Goal: Transaction & Acquisition: Purchase product/service

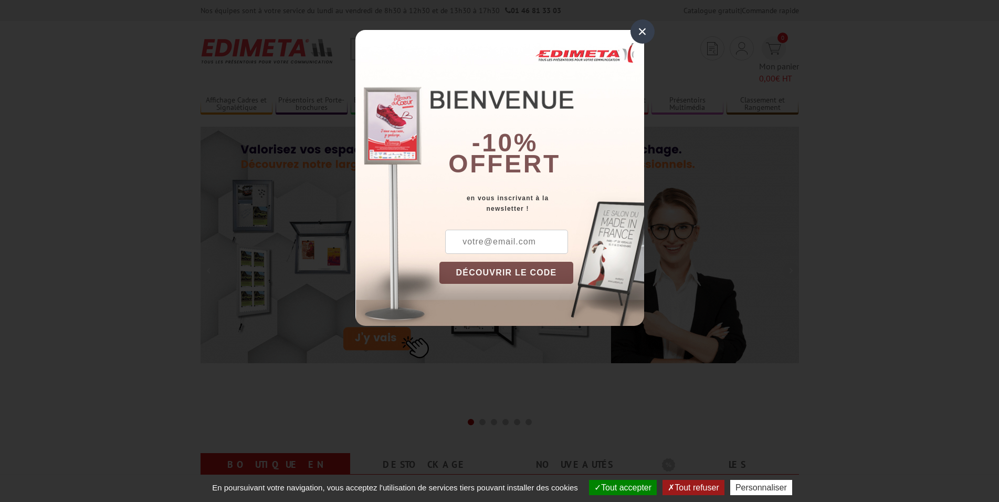
click at [643, 33] on div "×" at bounding box center [643, 31] width 24 height 24
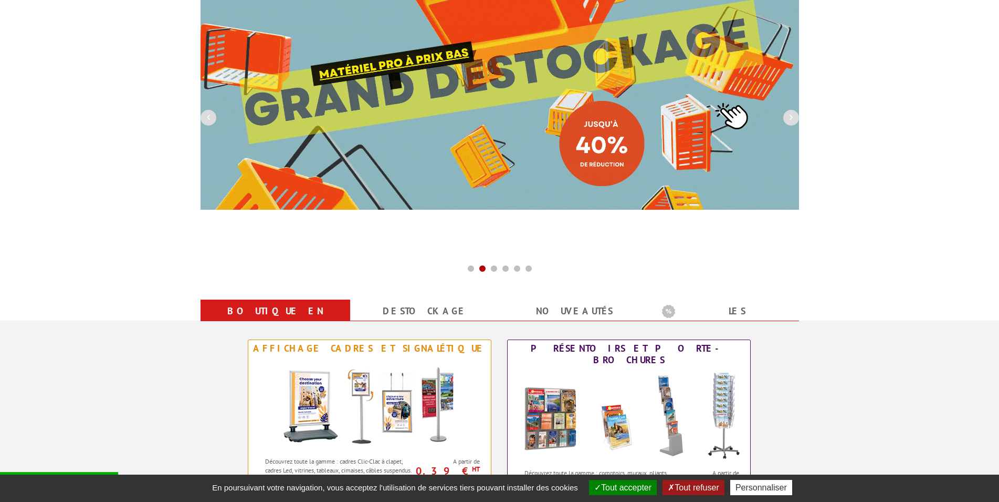
scroll to position [161, 0]
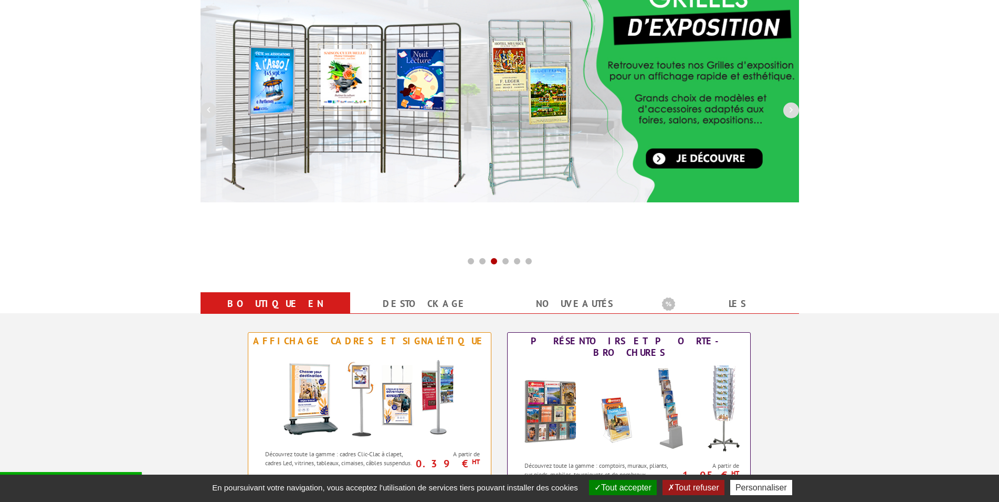
click at [625, 484] on button "Tout accepter" at bounding box center [623, 487] width 68 height 15
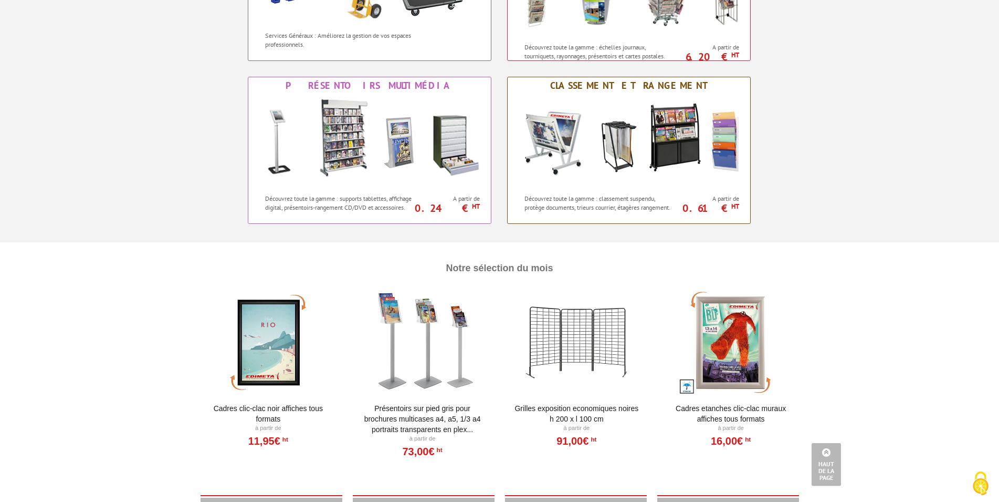
scroll to position [911, 0]
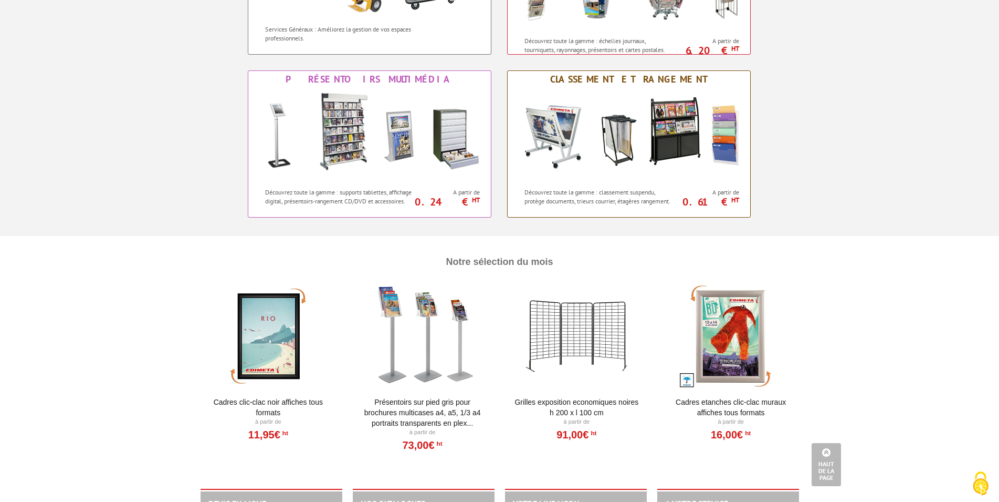
click at [570, 329] on div at bounding box center [577, 336] width 130 height 105
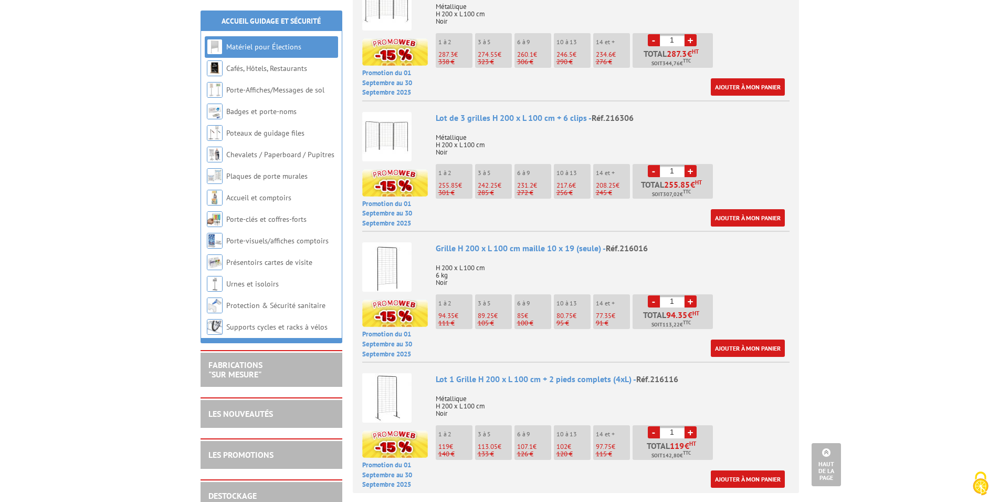
scroll to position [536, 0]
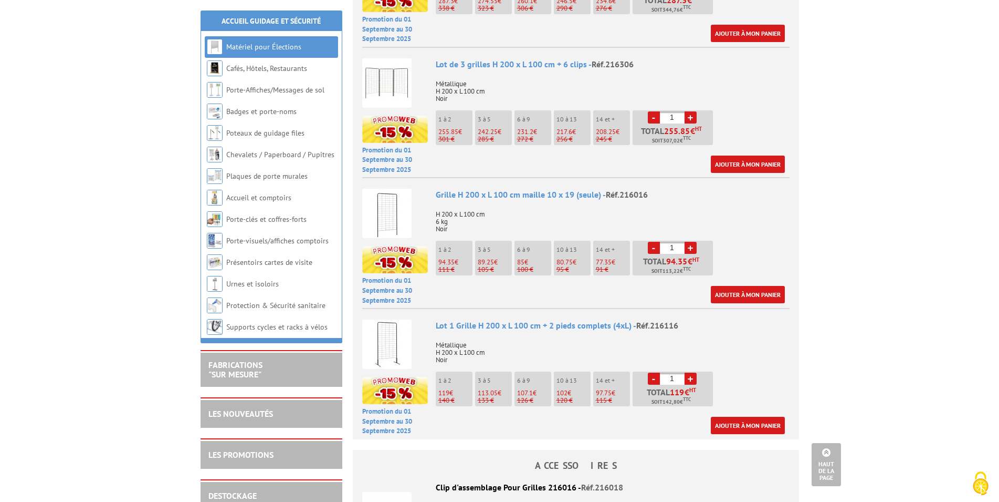
click at [691, 372] on link "+" at bounding box center [691, 378] width 12 height 12
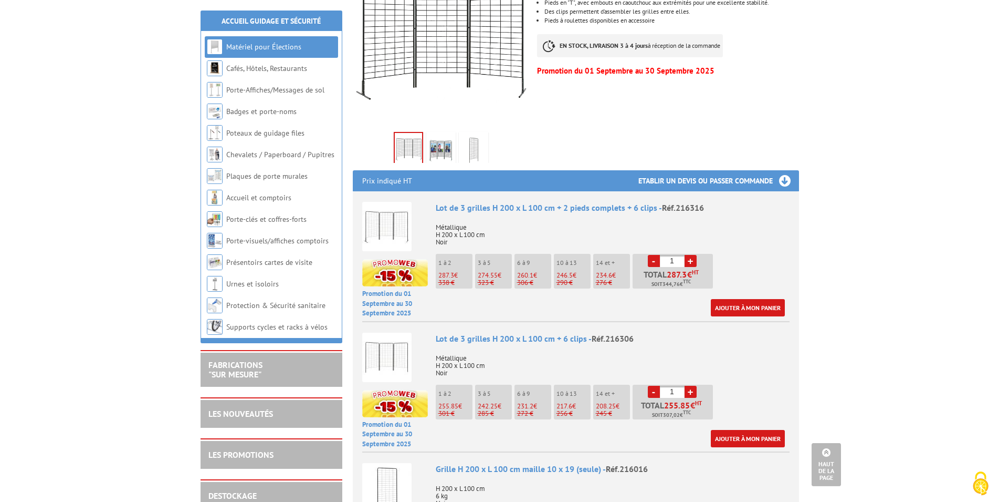
scroll to position [161, 0]
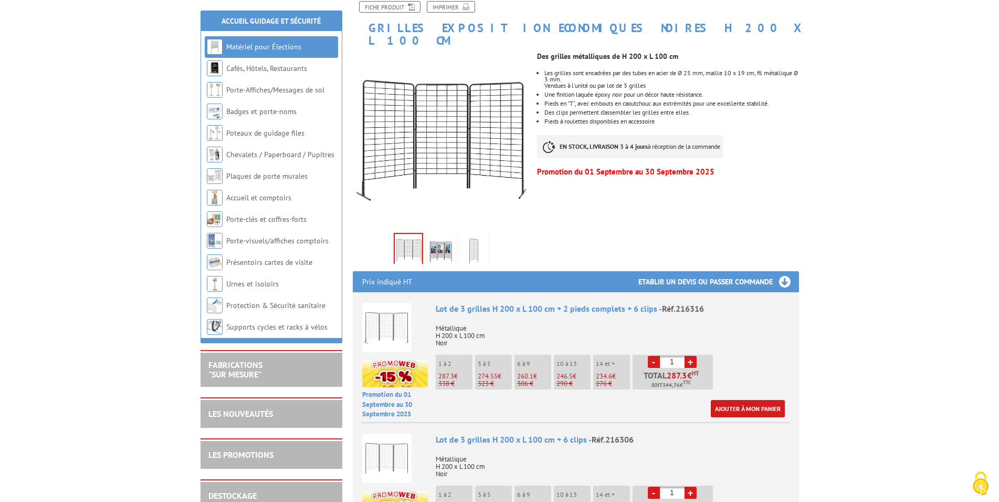
click at [442, 238] on img at bounding box center [441, 251] width 25 height 33
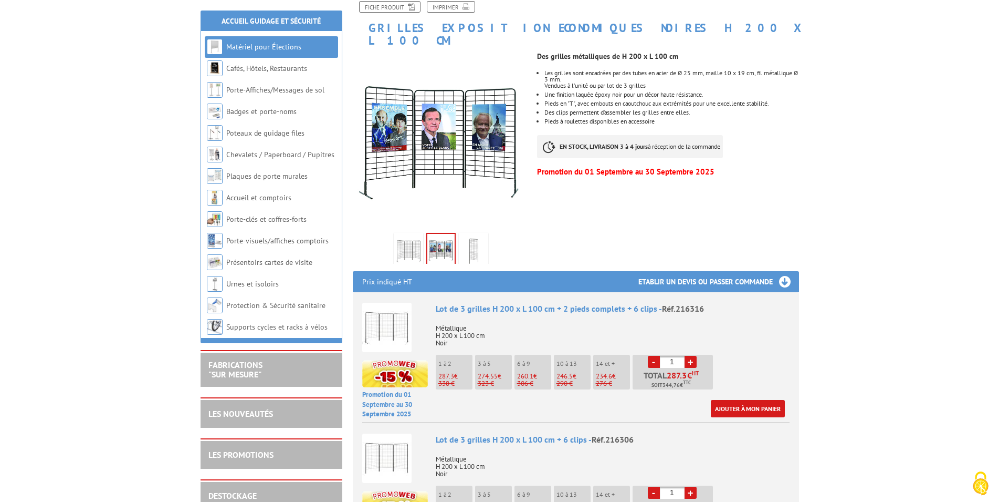
click at [470, 237] on img at bounding box center [473, 251] width 25 height 33
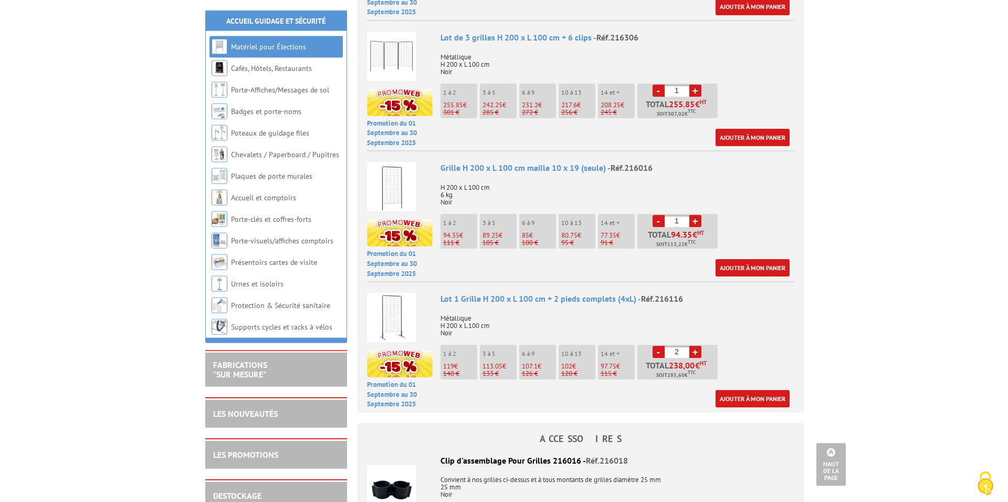
scroll to position [589, 0]
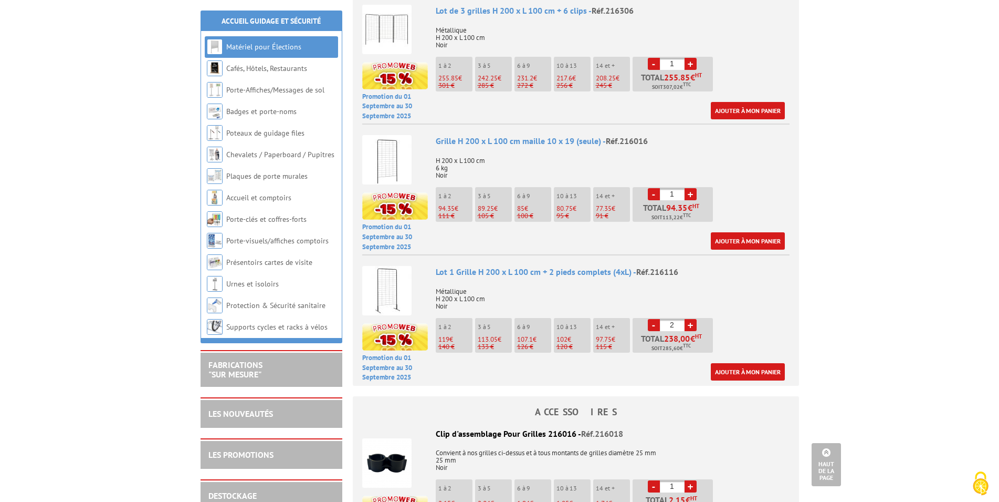
click at [692, 319] on link "+" at bounding box center [691, 325] width 12 height 12
click at [654, 319] on link "-" at bounding box center [654, 325] width 12 height 12
type input "2"
click at [752, 363] on link "Ajouter à mon panier" at bounding box center [748, 371] width 74 height 17
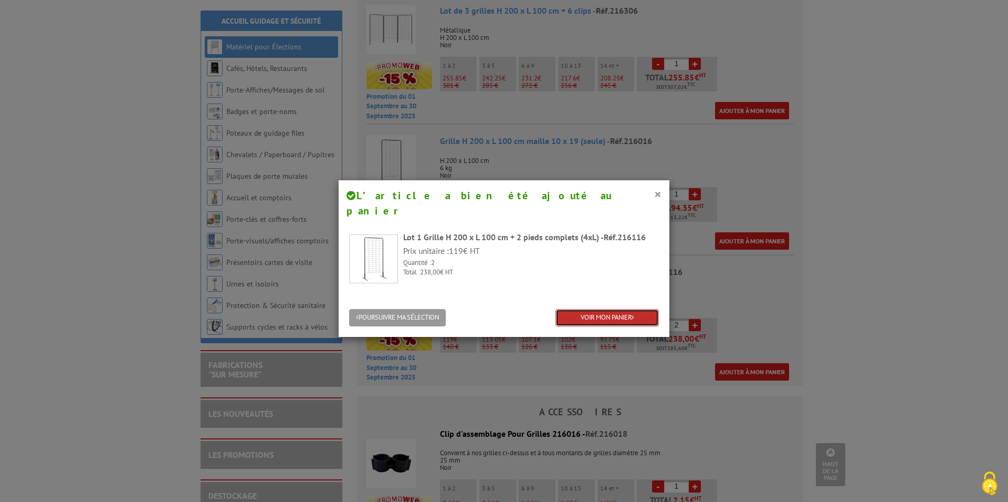
click at [625, 309] on link "VOIR MON PANIER" at bounding box center [607, 317] width 103 height 17
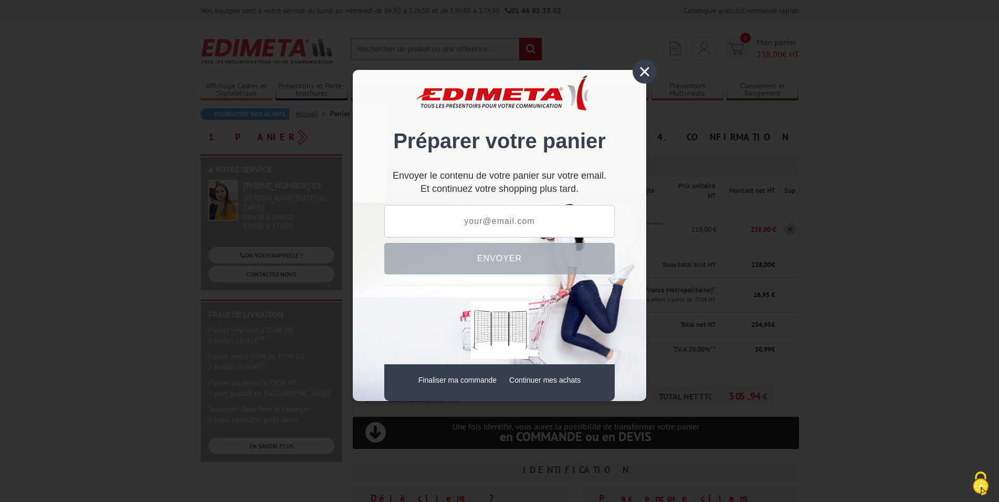
click at [648, 71] on div "×" at bounding box center [645, 71] width 24 height 24
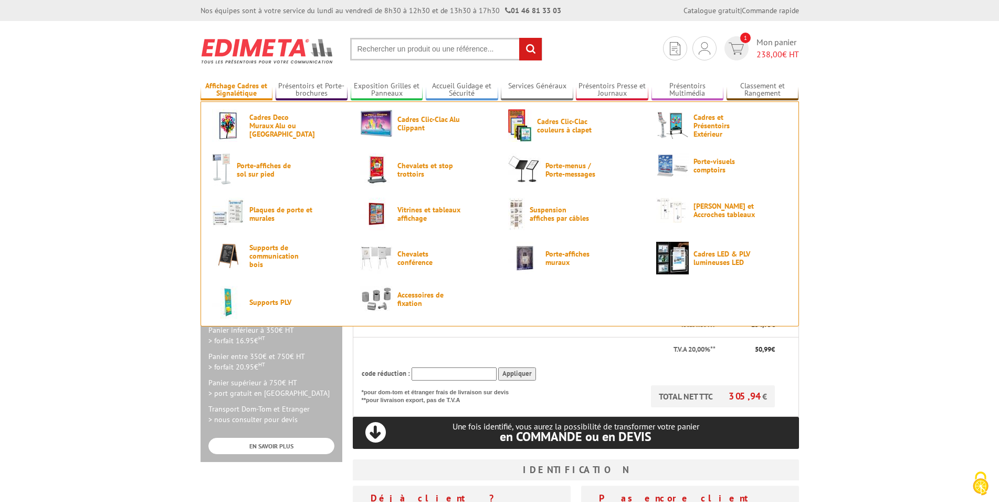
click at [236, 91] on link "Affichage Cadres et Signalétique" at bounding box center [237, 89] width 72 height 17
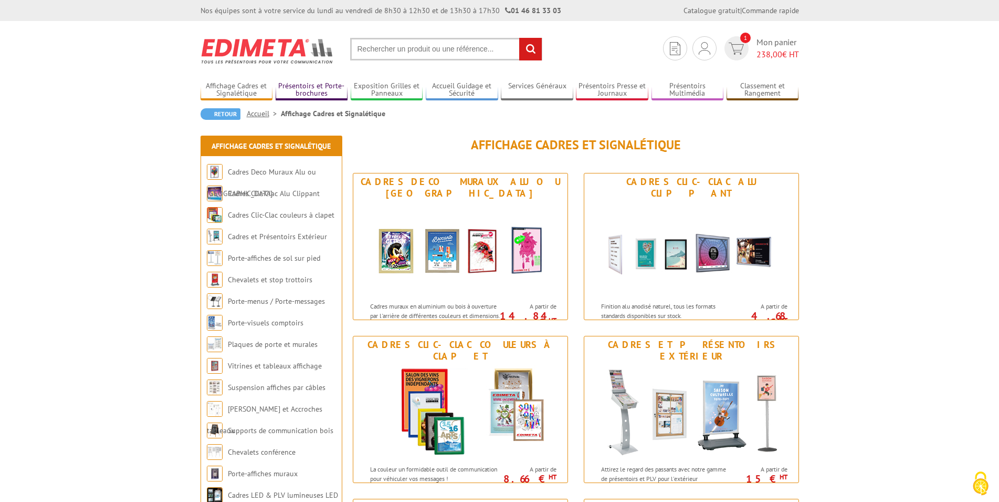
click at [298, 90] on link "Présentoirs et Porte-brochures" at bounding box center [312, 89] width 72 height 17
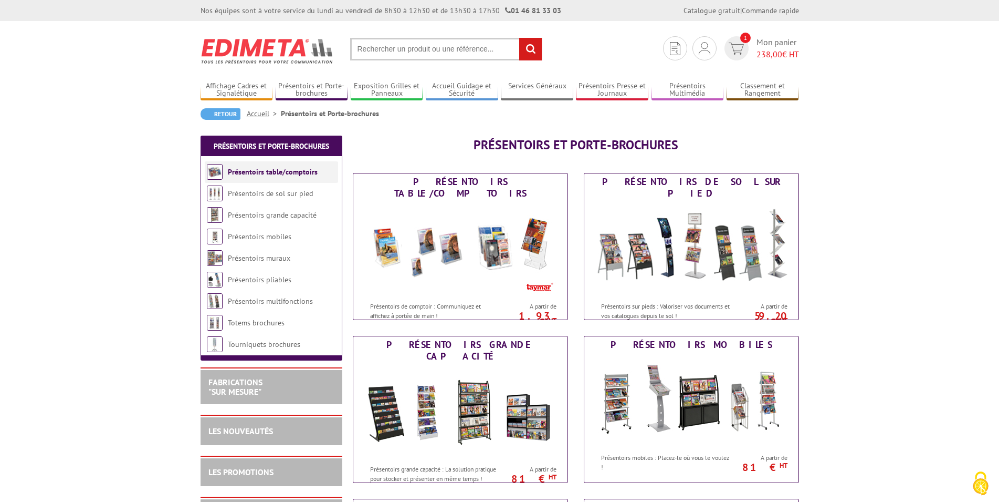
click at [270, 175] on link "Présentoirs table/comptoirs" at bounding box center [273, 171] width 90 height 9
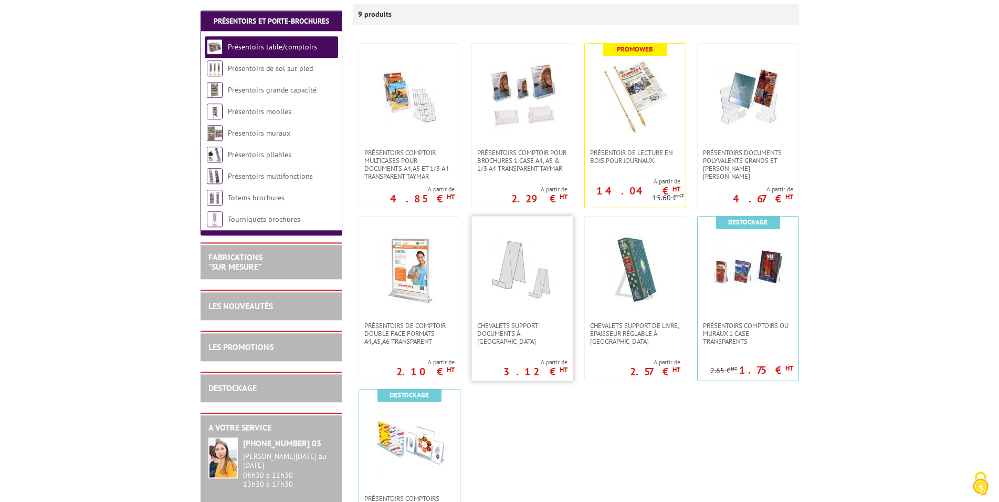
scroll to position [214, 0]
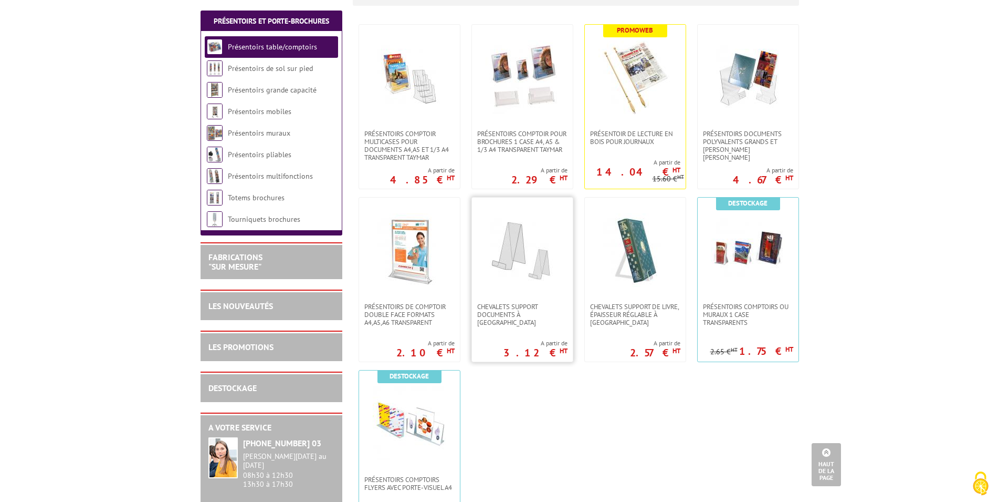
click at [517, 250] on img at bounding box center [523, 250] width 74 height 74
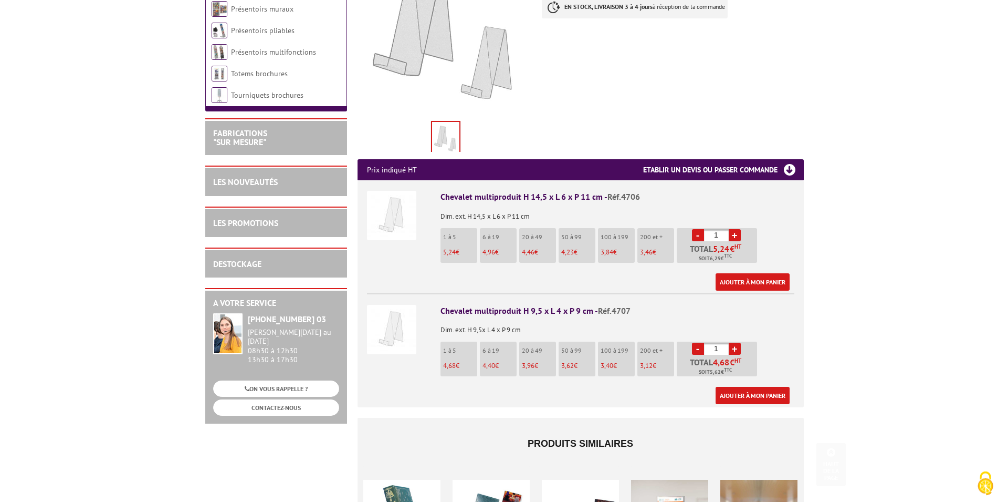
scroll to position [268, 0]
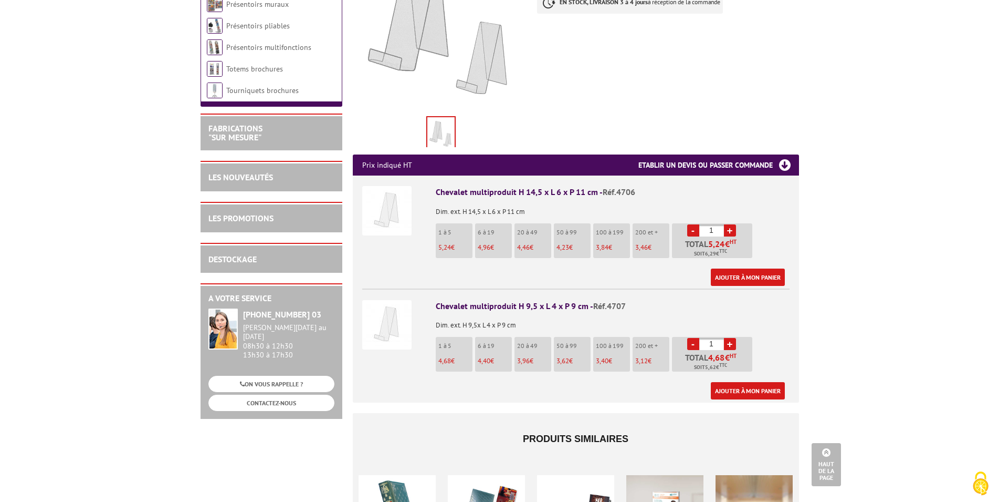
click at [731, 224] on link "+" at bounding box center [730, 230] width 12 height 12
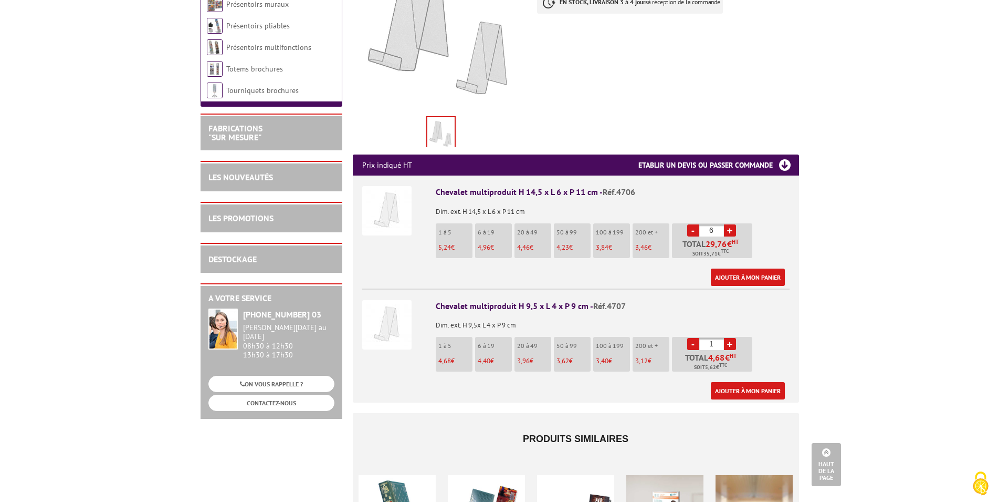
click at [731, 224] on link "+" at bounding box center [730, 230] width 12 height 12
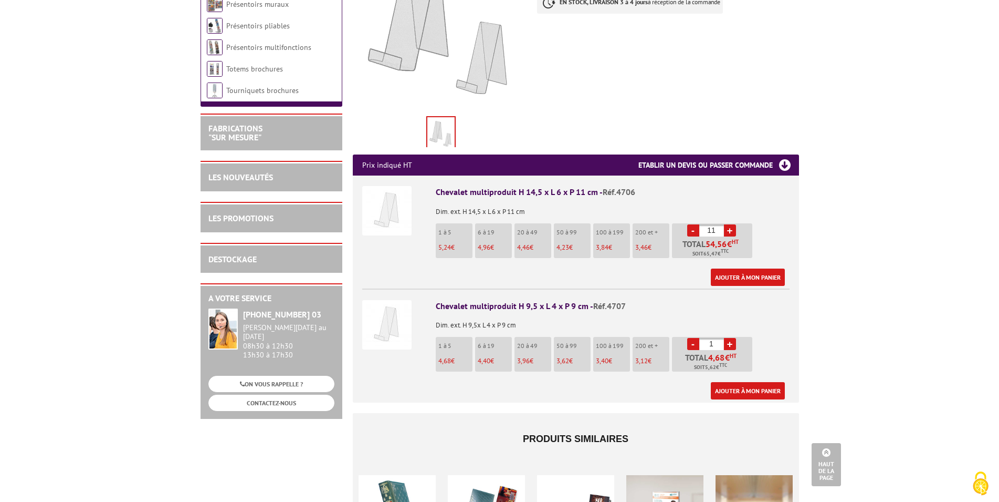
click at [731, 224] on link "+" at bounding box center [730, 230] width 12 height 12
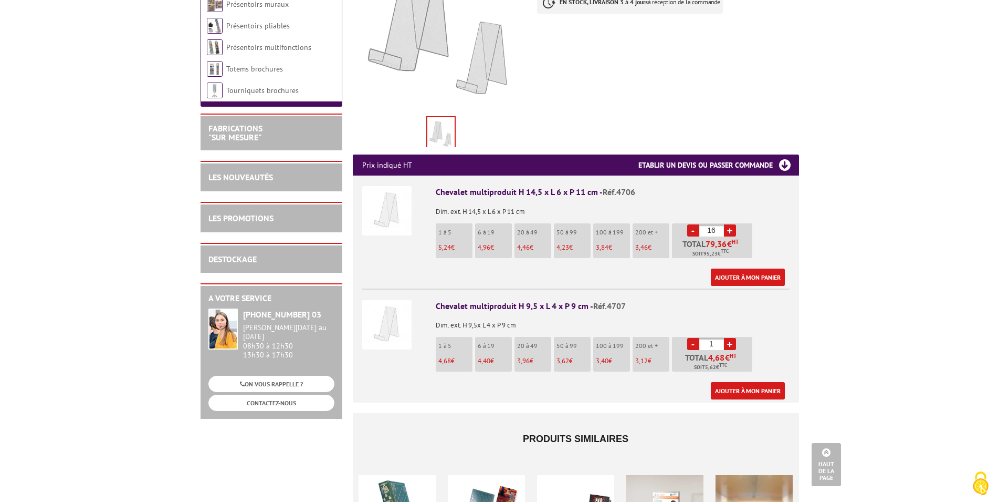
click at [731, 224] on link "+" at bounding box center [730, 230] width 12 height 12
type input "20"
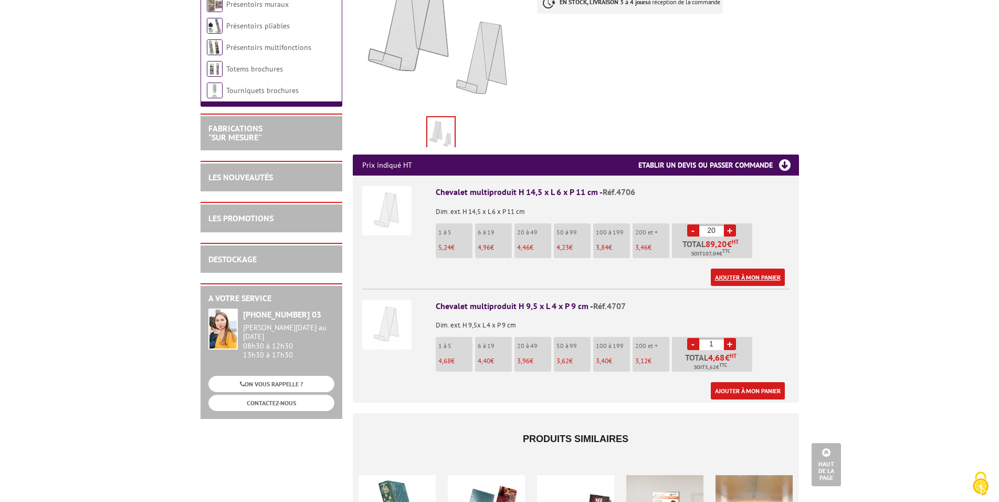
click at [743, 268] on link "Ajouter à mon panier" at bounding box center [748, 276] width 74 height 17
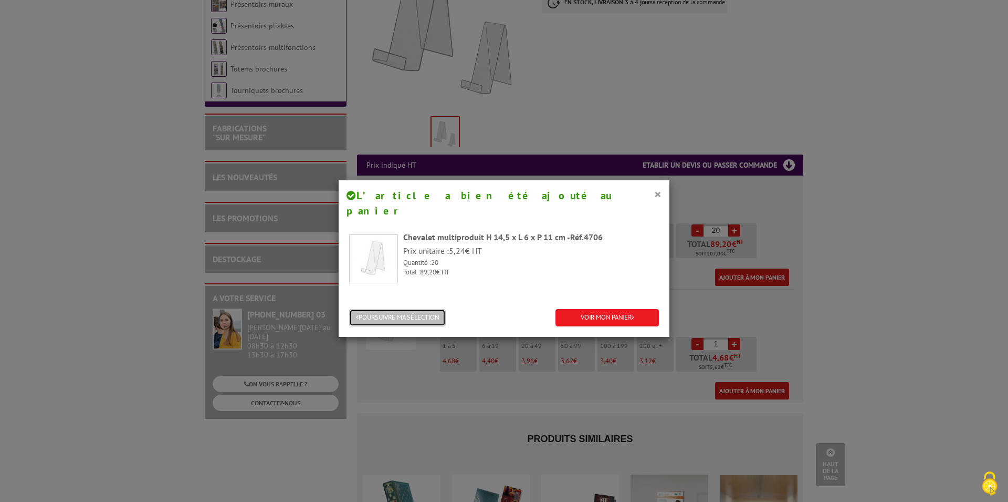
click at [404, 309] on button "POURSUIVRE MA SÉLECTION" at bounding box center [397, 317] width 97 height 17
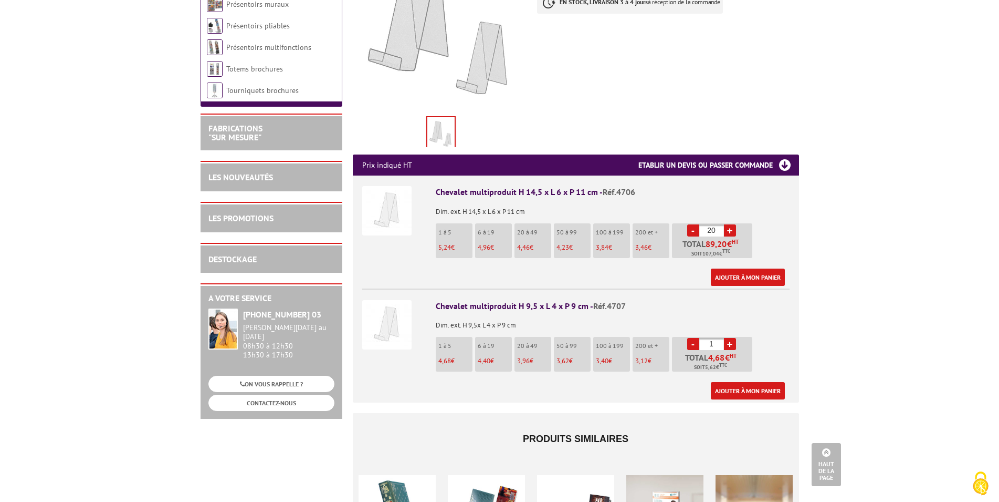
click at [731, 338] on link "+" at bounding box center [730, 344] width 12 height 12
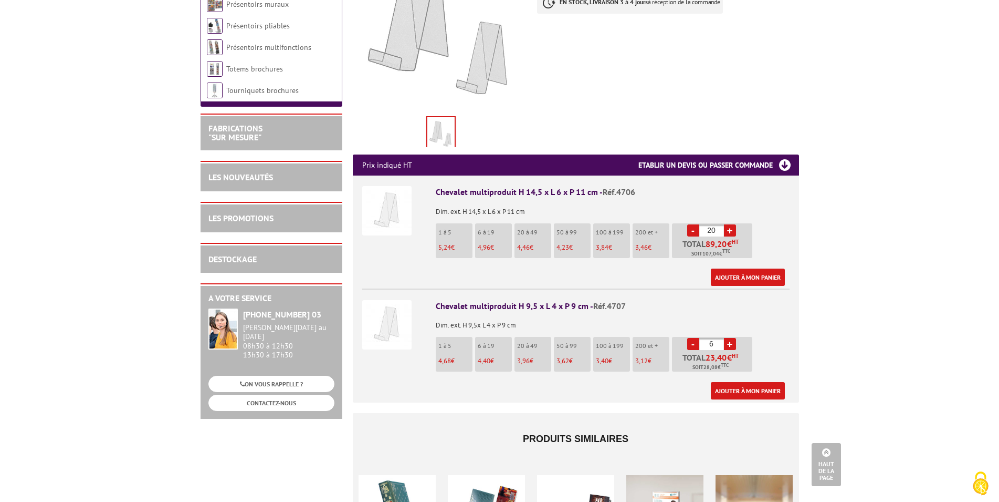
click at [731, 338] on link "+" at bounding box center [730, 344] width 12 height 12
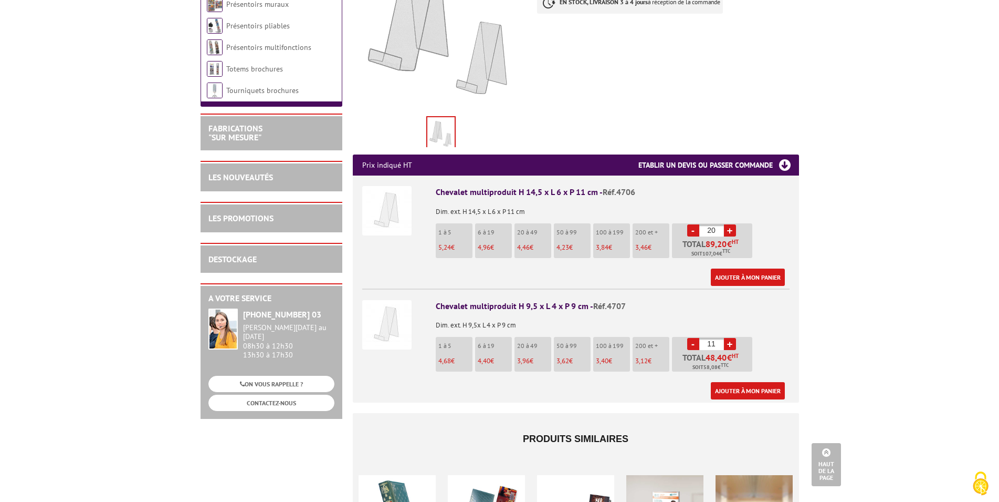
click at [731, 338] on link "+" at bounding box center [730, 344] width 12 height 12
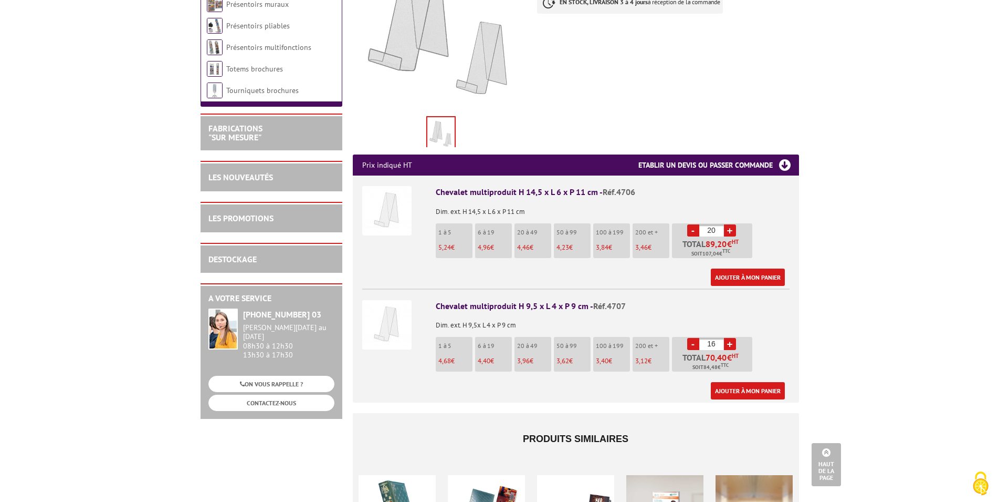
click at [731, 338] on link "+" at bounding box center [730, 344] width 12 height 12
type input "20"
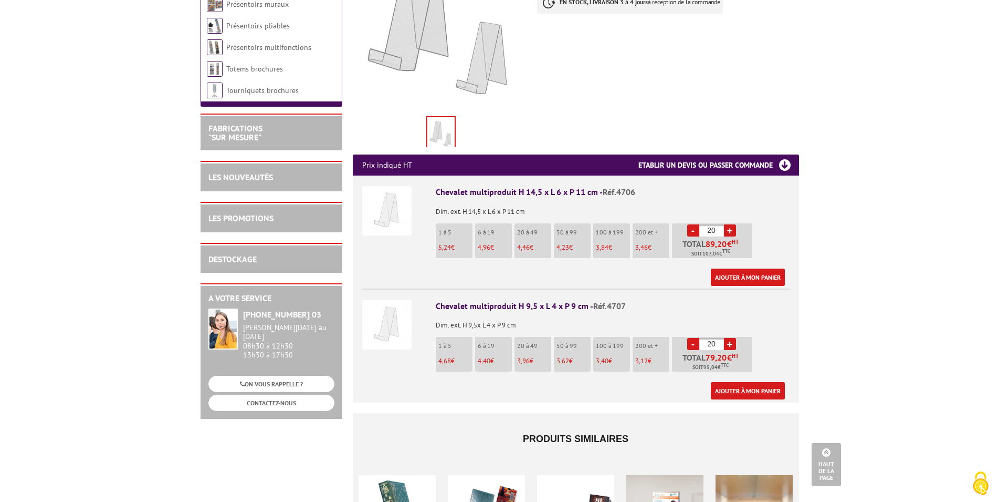
click at [731, 382] on link "Ajouter à mon panier" at bounding box center [748, 390] width 74 height 17
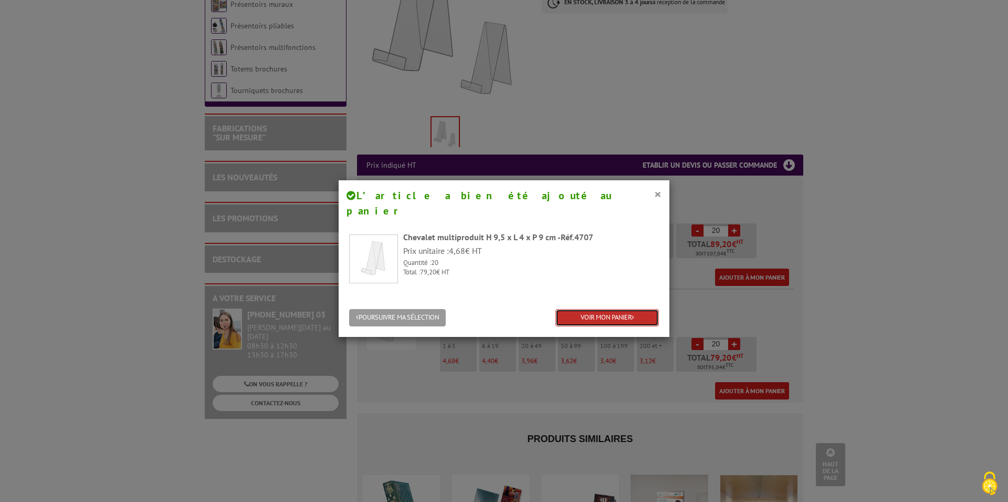
click at [627, 309] on link "VOIR MON PANIER" at bounding box center [607, 317] width 103 height 17
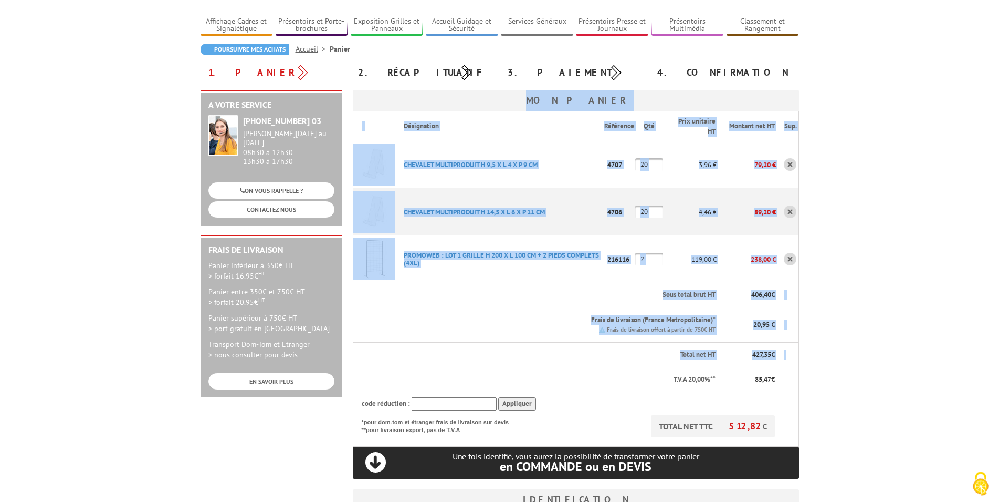
scroll to position [268, 0]
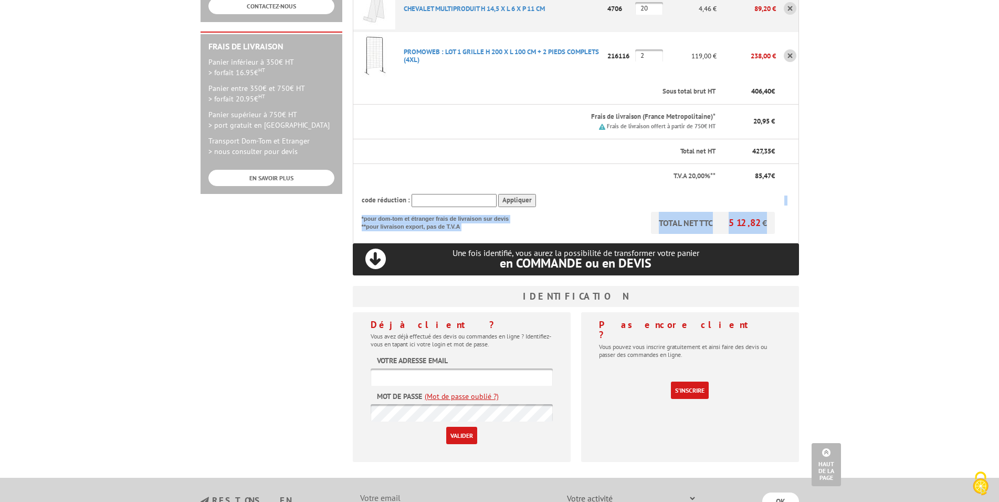
drag, startPoint x: 362, startPoint y: 173, endPoint x: 785, endPoint y: 216, distance: 425.0
click at [785, 216] on div "Mon panier Désignation Référence Qté Prix unitaire HT Montant net HT Sup. CHEVA…" at bounding box center [576, 81] width 446 height 389
copy tbody "TOTAL NET TTC 512,82 € *pour dom-tom et étranger frais de livraison sur devis *…"
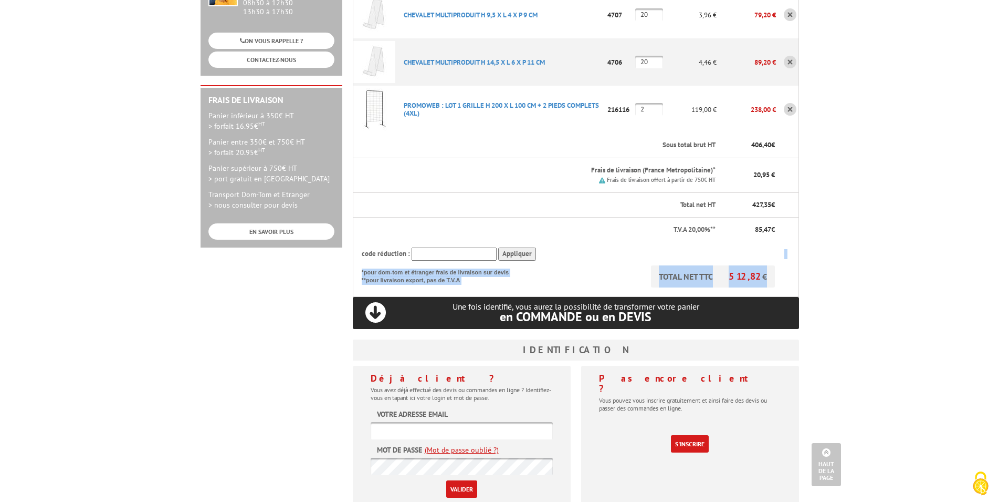
scroll to position [429, 0]
